Goal: Find specific page/section: Find specific page/section

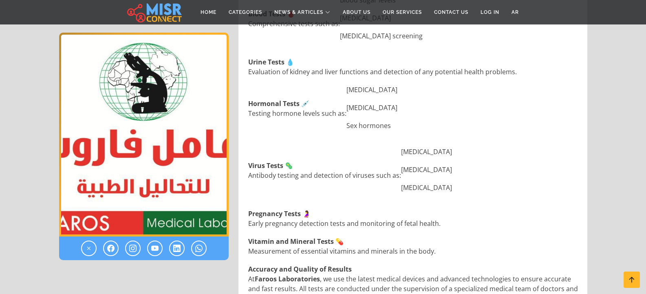
scroll to position [408, 0]
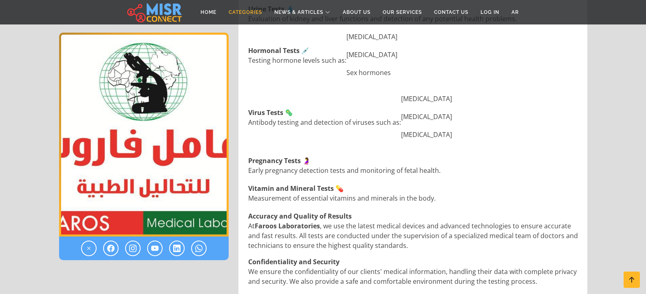
click at [241, 12] on link "Categories" at bounding box center [246, 11] width 46 height 15
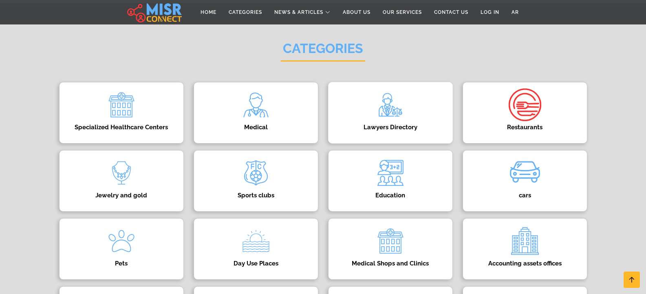
scroll to position [82, 0]
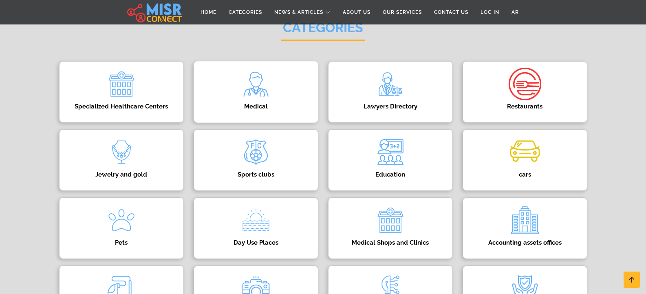
click at [250, 99] on img at bounding box center [256, 84] width 33 height 33
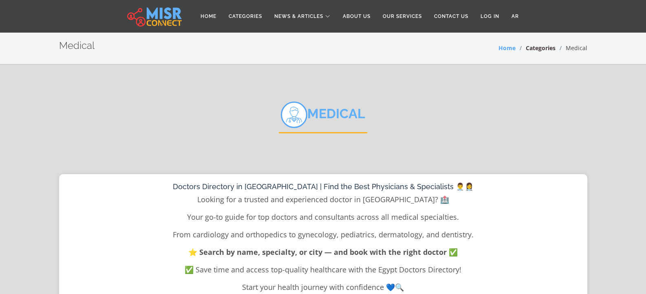
click at [539, 49] on link "Categories" at bounding box center [541, 48] width 30 height 8
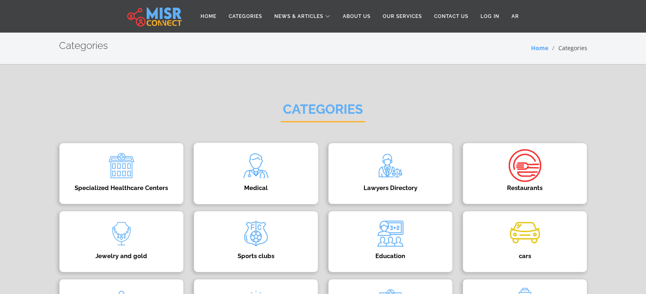
click at [249, 175] on img at bounding box center [256, 165] width 33 height 33
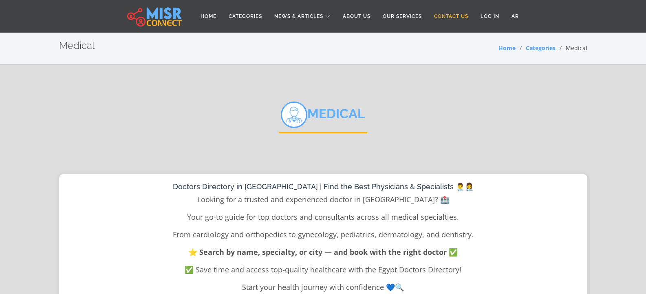
click at [445, 12] on link "Contact Us" at bounding box center [451, 16] width 46 height 15
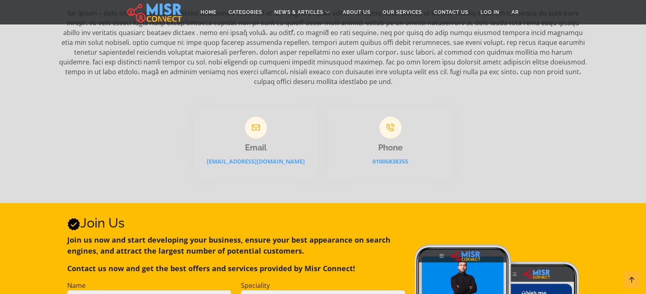
scroll to position [163, 0]
